Goal: Task Accomplishment & Management: Use online tool/utility

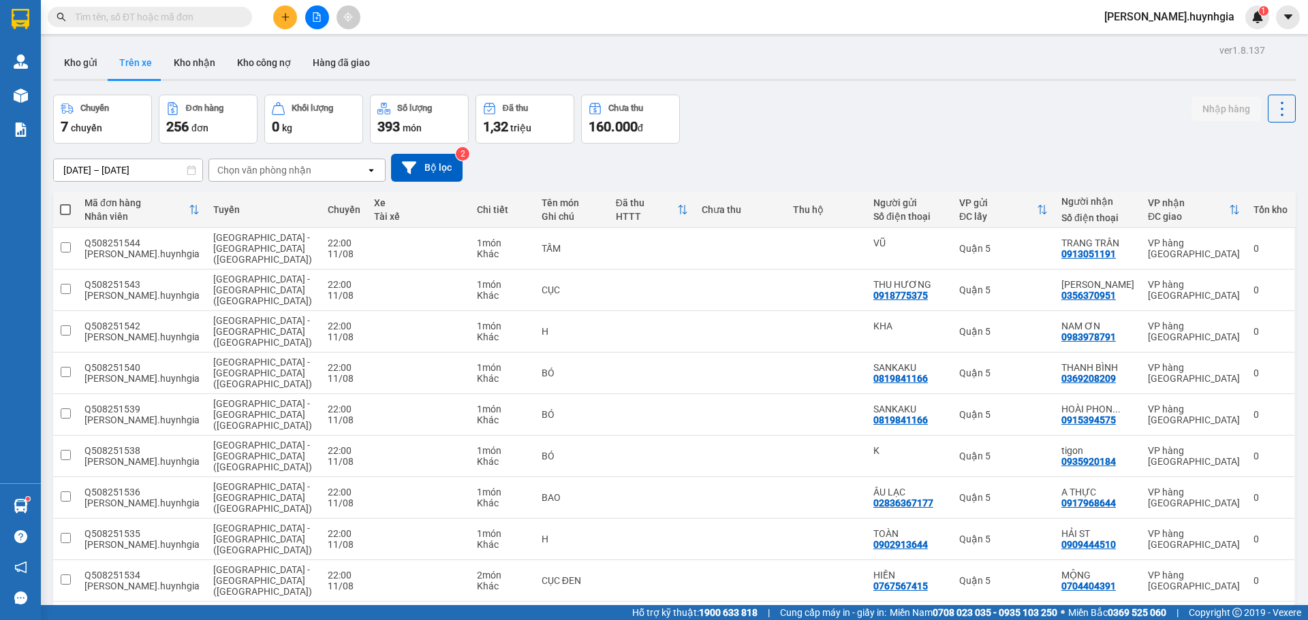
click at [69, 210] on span at bounding box center [65, 209] width 11 height 11
click at [65, 203] on input "checkbox" at bounding box center [65, 203] width 0 height 0
checkbox input "true"
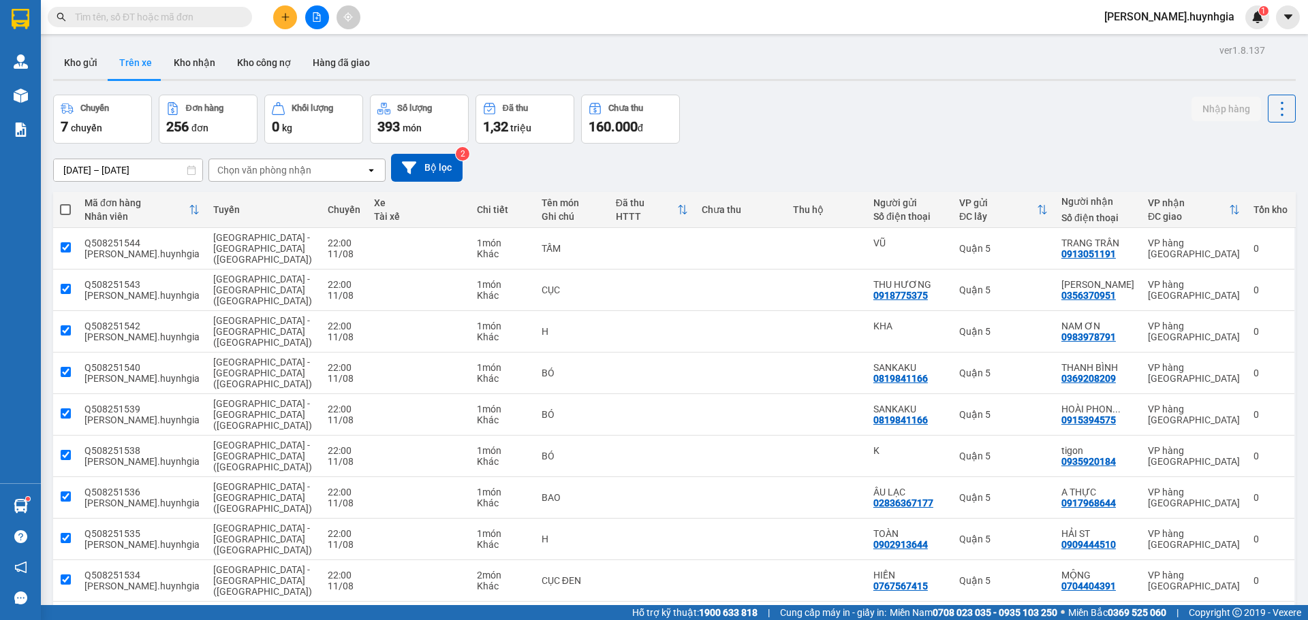
checkbox input "true"
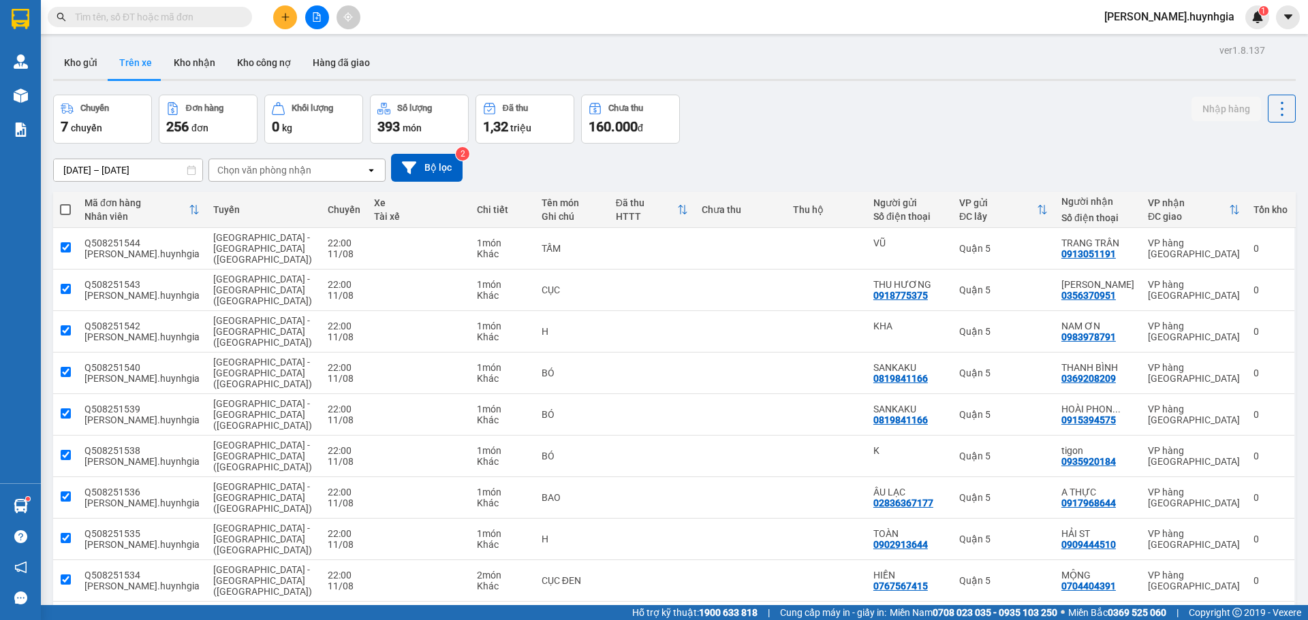
checkbox input "true"
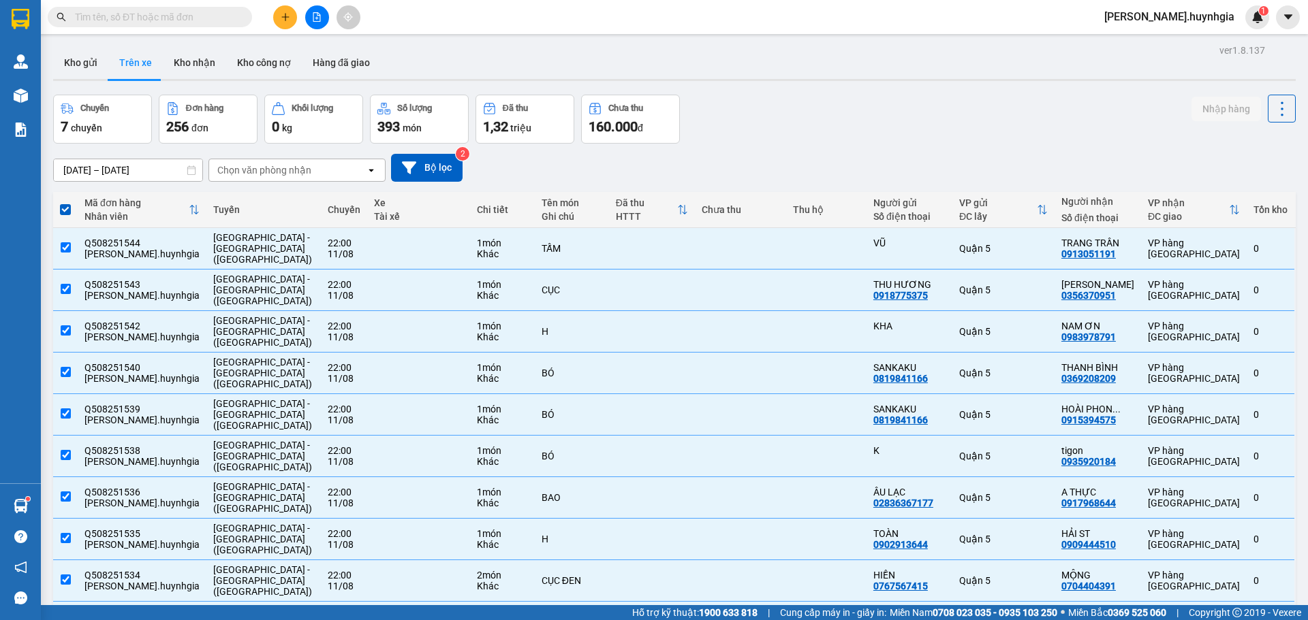
click at [71, 210] on span at bounding box center [65, 209] width 11 height 11
click at [65, 203] on input "checkbox" at bounding box center [65, 203] width 0 height 0
checkbox input "false"
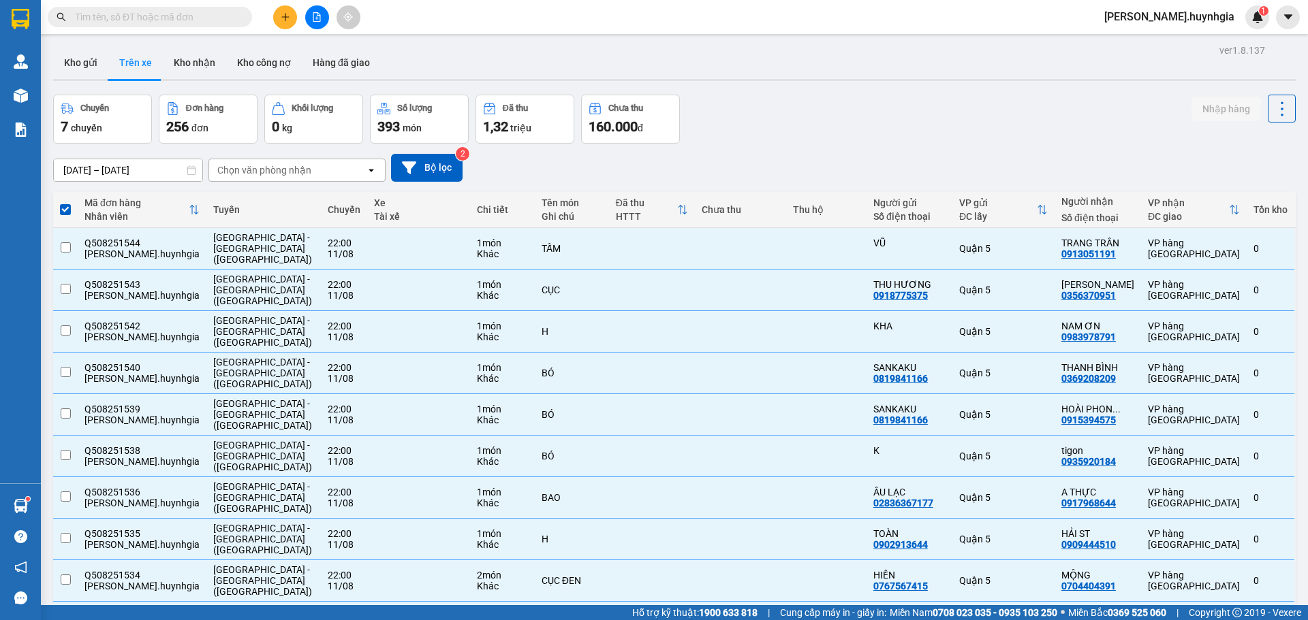
checkbox input "false"
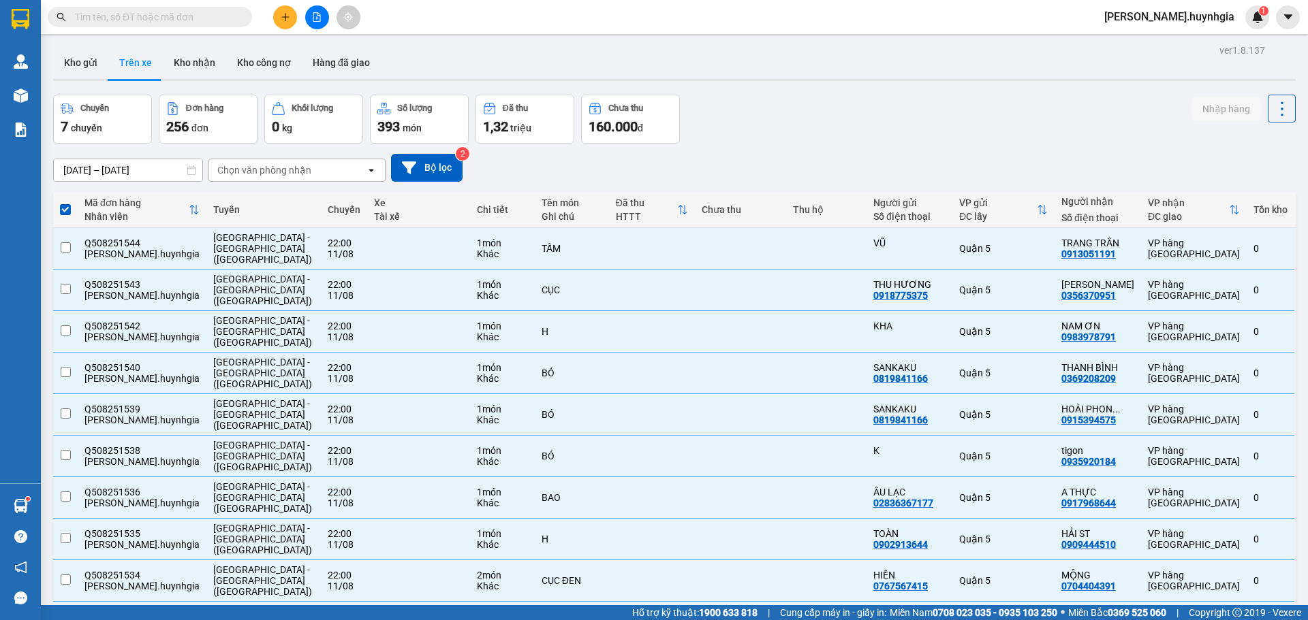
checkbox input "false"
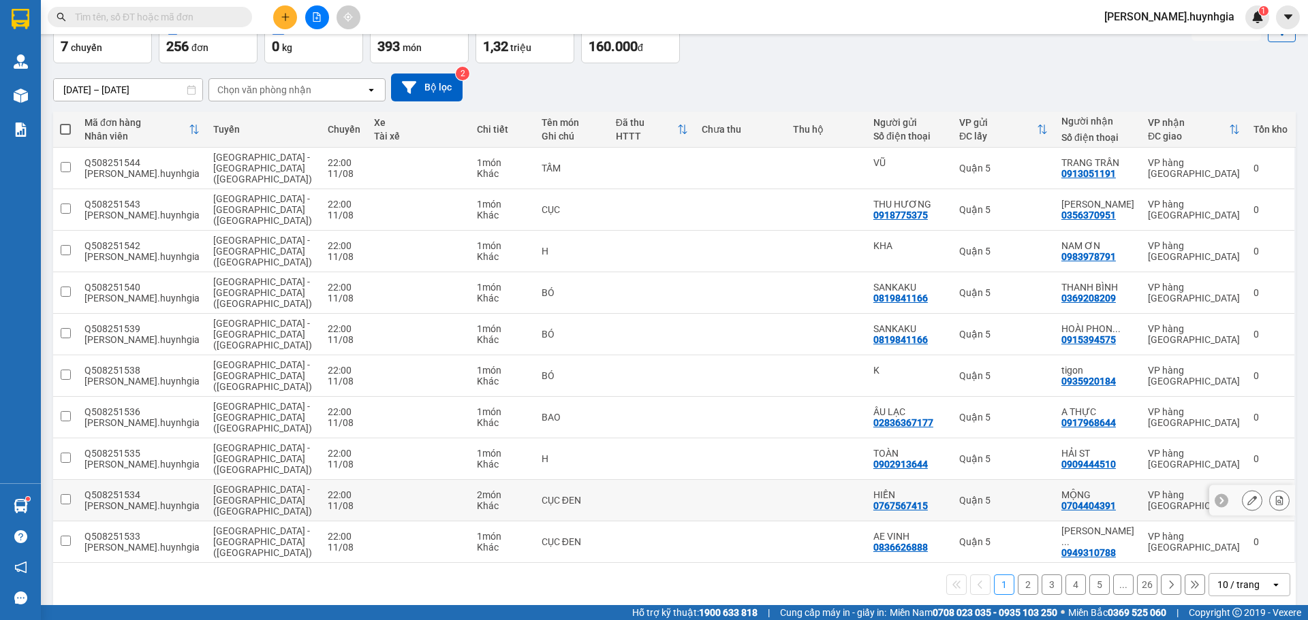
scroll to position [94, 0]
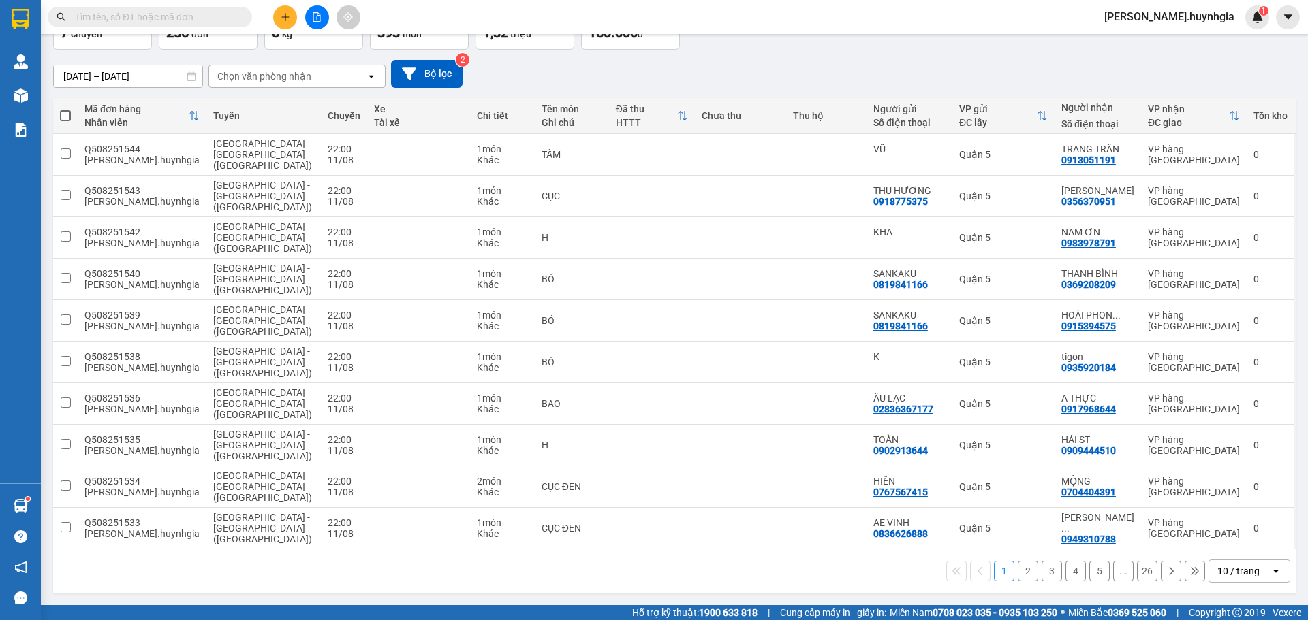
click at [67, 110] on span at bounding box center [65, 115] width 11 height 11
click at [65, 109] on input "checkbox" at bounding box center [65, 109] width 0 height 0
checkbox input "true"
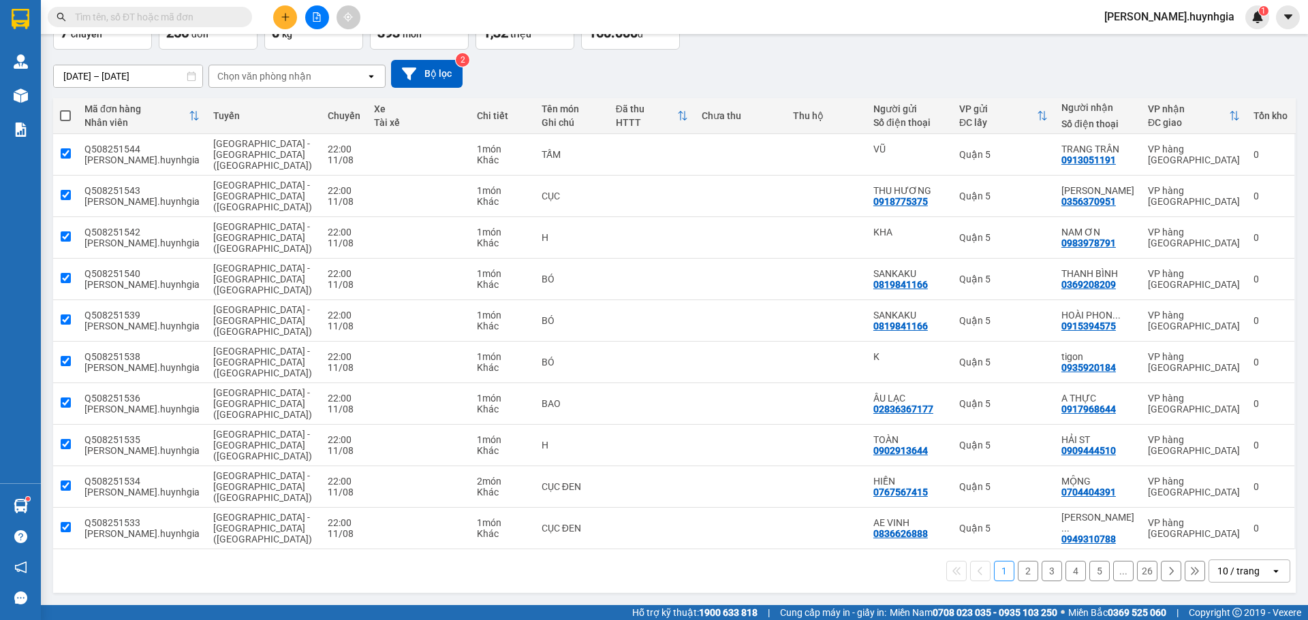
checkbox input "true"
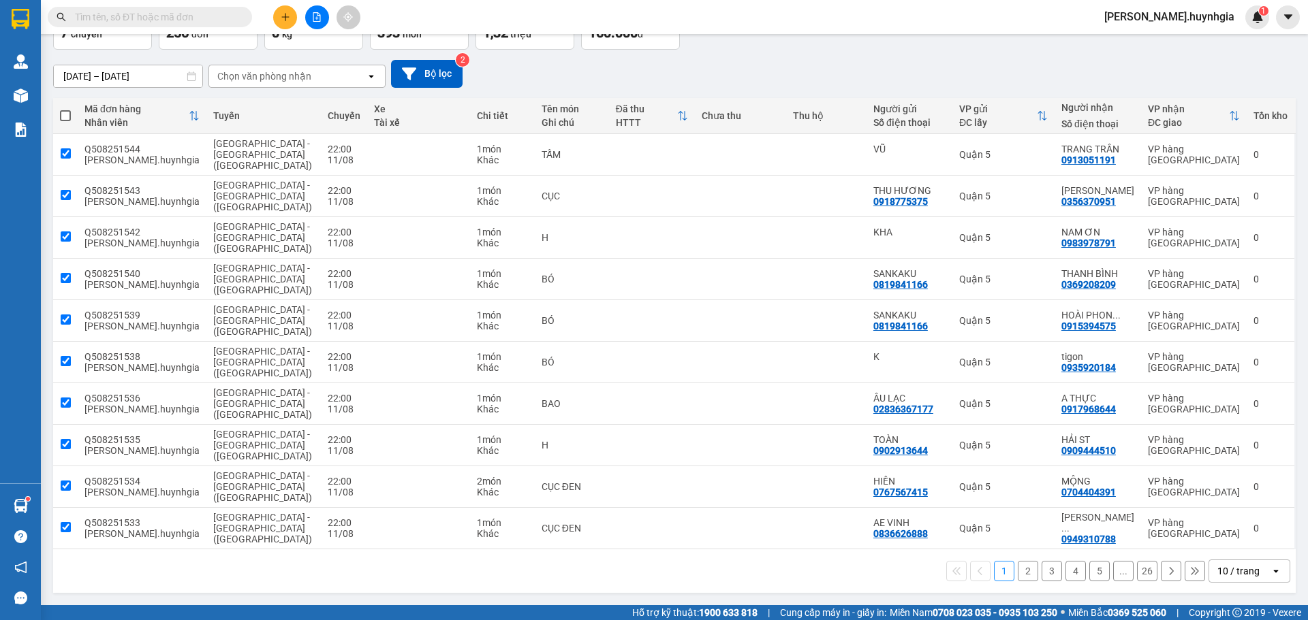
checkbox input "true"
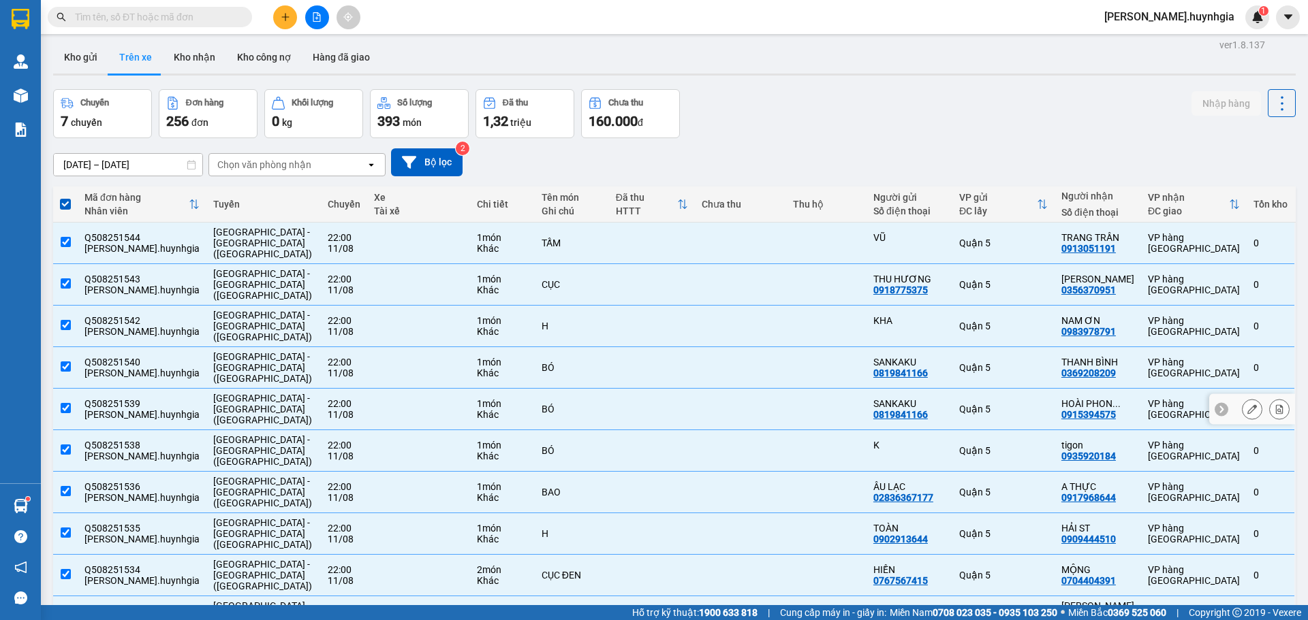
scroll to position [0, 0]
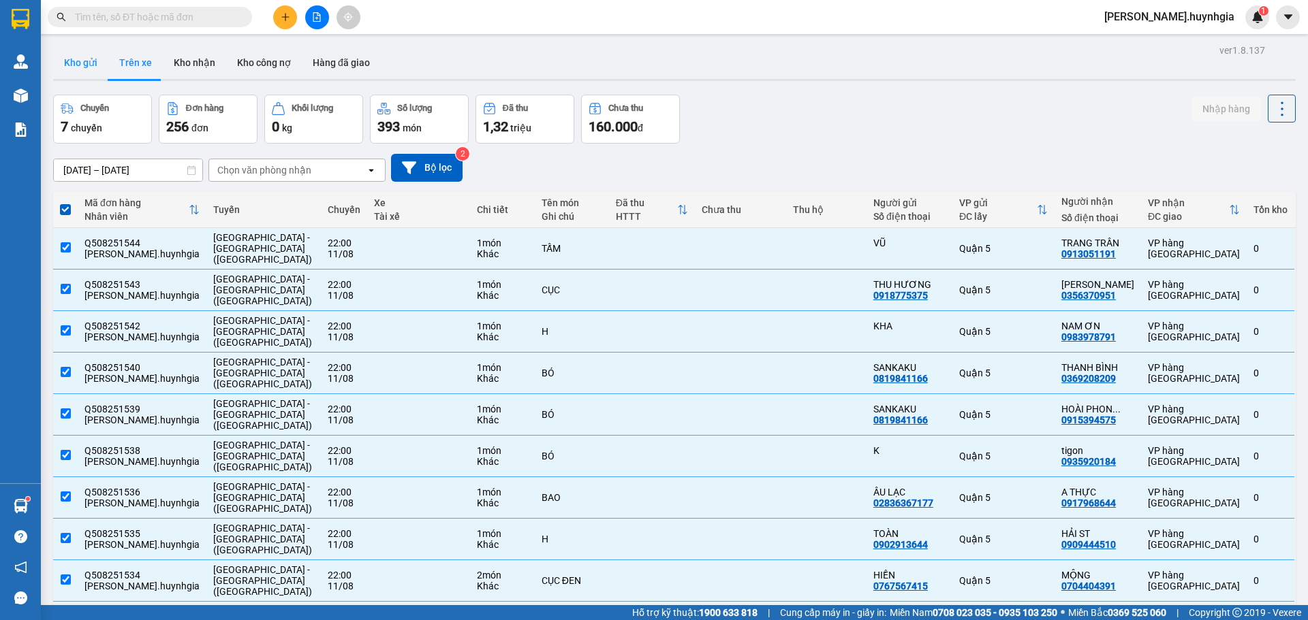
drag, startPoint x: 92, startPoint y: 62, endPoint x: 88, endPoint y: 68, distance: 7.4
click at [91, 69] on button "Kho gửi" at bounding box center [80, 62] width 55 height 33
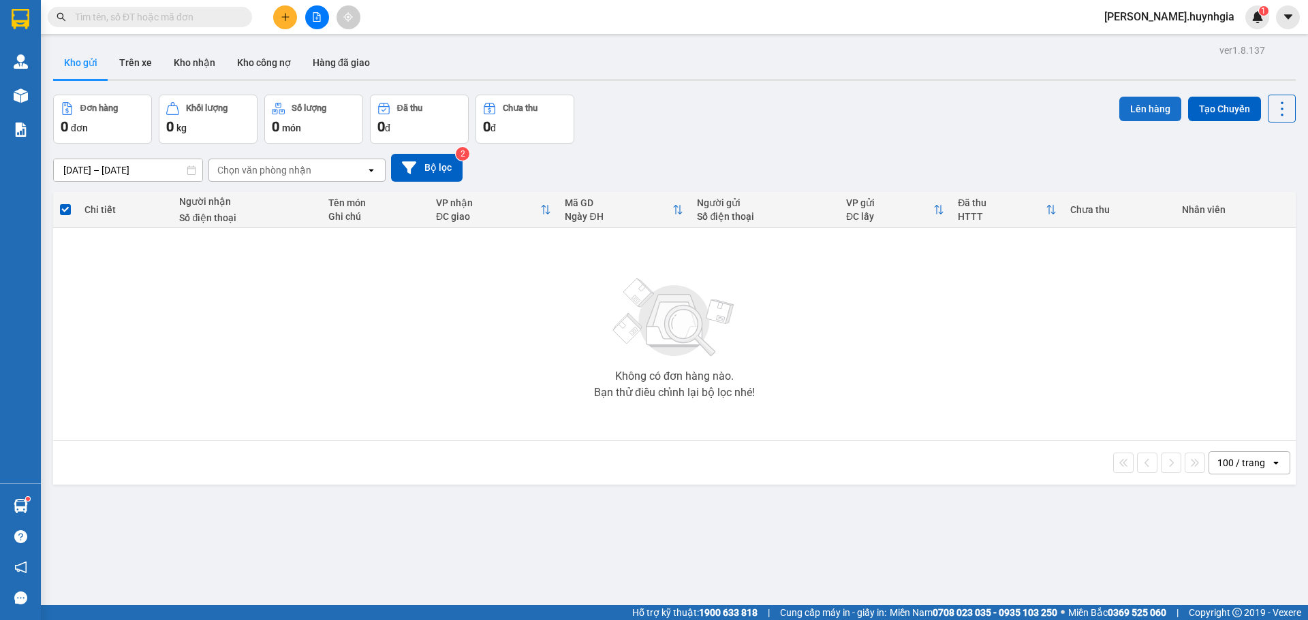
click at [1131, 108] on button "Lên hàng" at bounding box center [1150, 109] width 62 height 25
